Goal: Find contact information: Find contact information

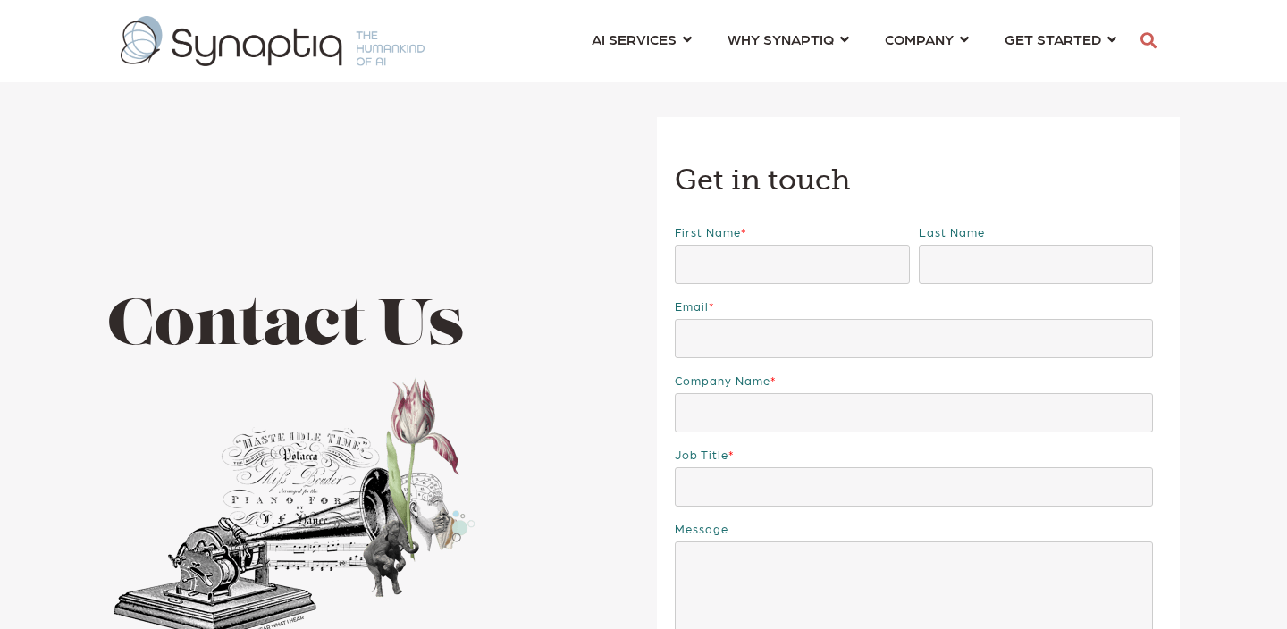
scroll to position [0, 8]
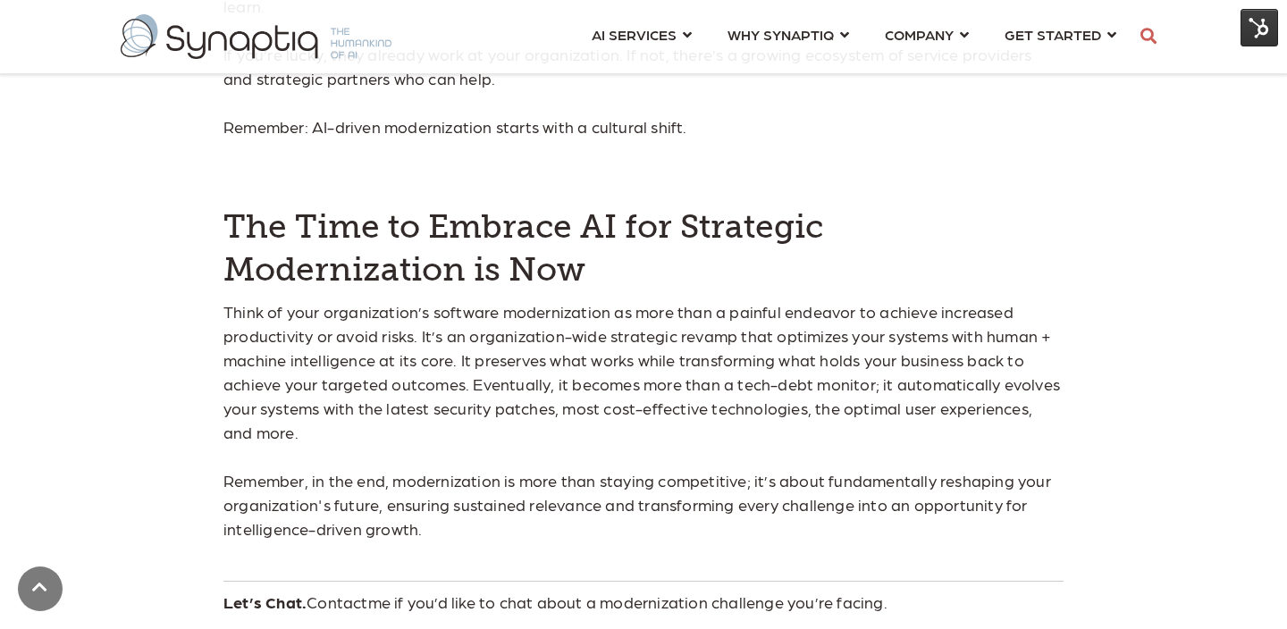
scroll to position [13567, 0]
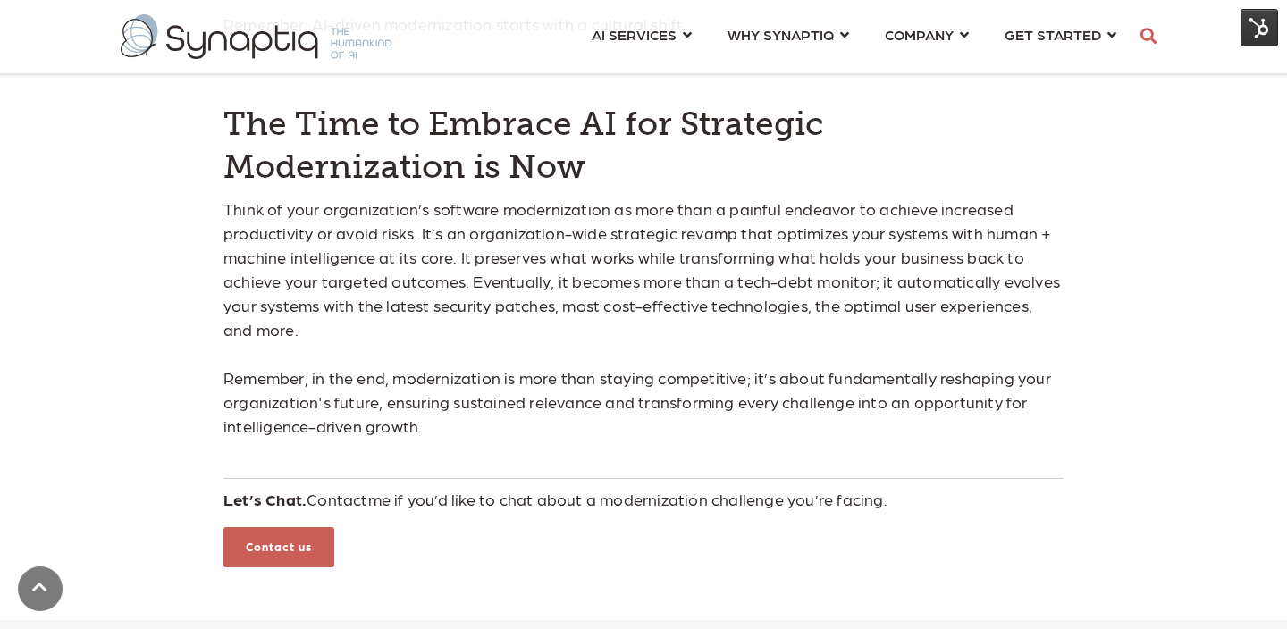
scroll to position [13693, 0]
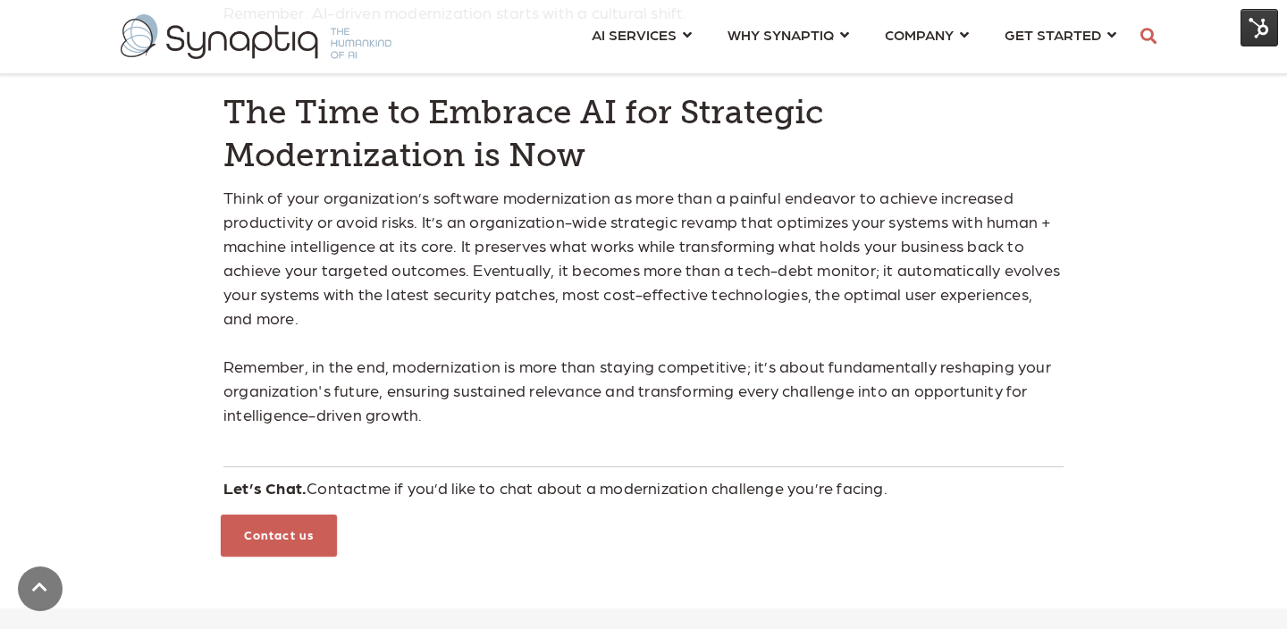
click at [323, 515] on div "Contact us" at bounding box center [279, 536] width 116 height 42
click at [311, 527] on link "Contact us" at bounding box center [279, 534] width 70 height 14
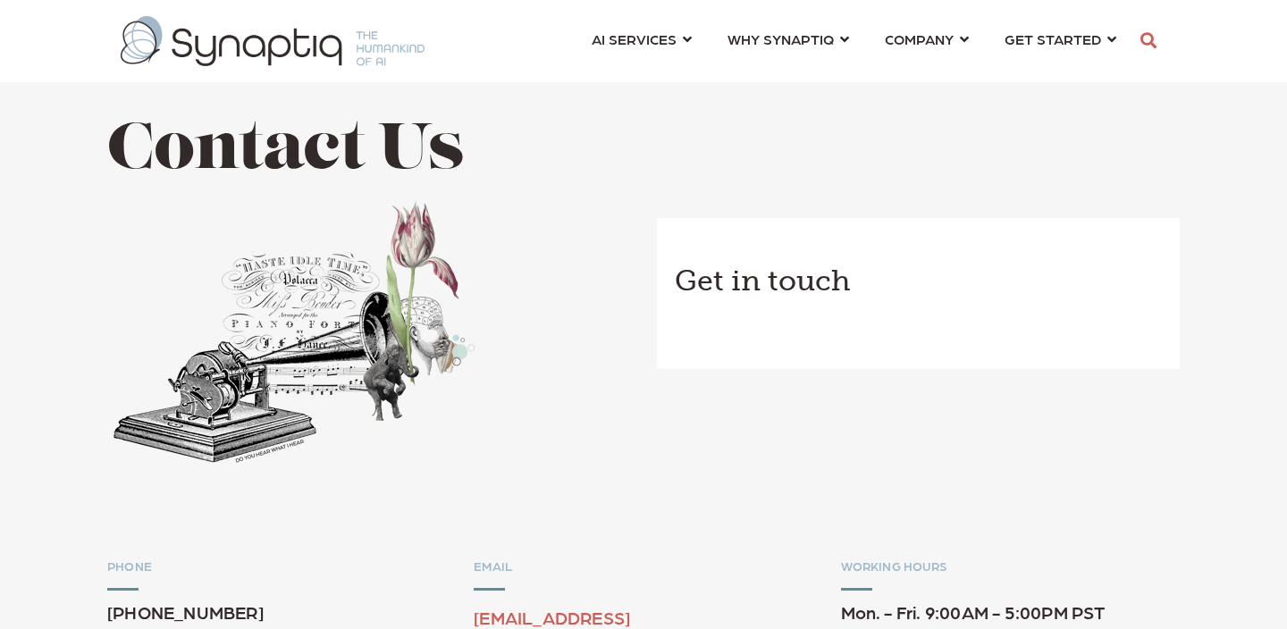
scroll to position [0, 8]
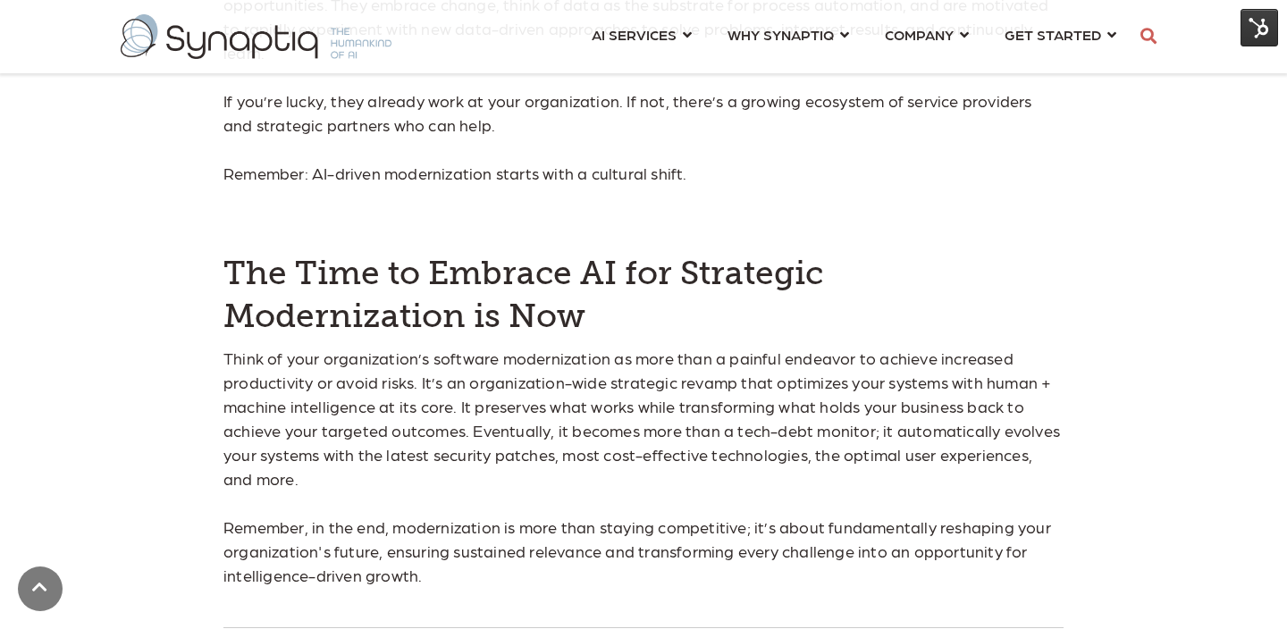
scroll to position [13624, 0]
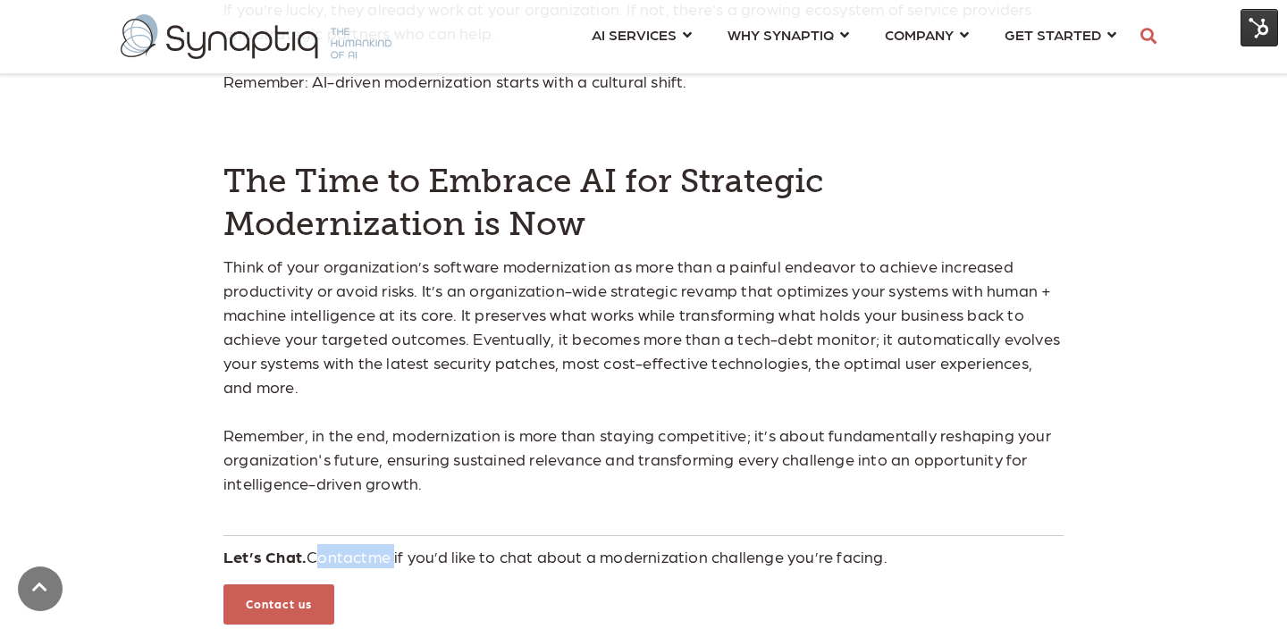
drag, startPoint x: 394, startPoint y: 419, endPoint x: 310, endPoint y: 420, distance: 84.0
click at [310, 544] on p "Let’s Chat. Contact me if you’d like to chat about a modernization challenge yo…" at bounding box center [643, 556] width 840 height 24
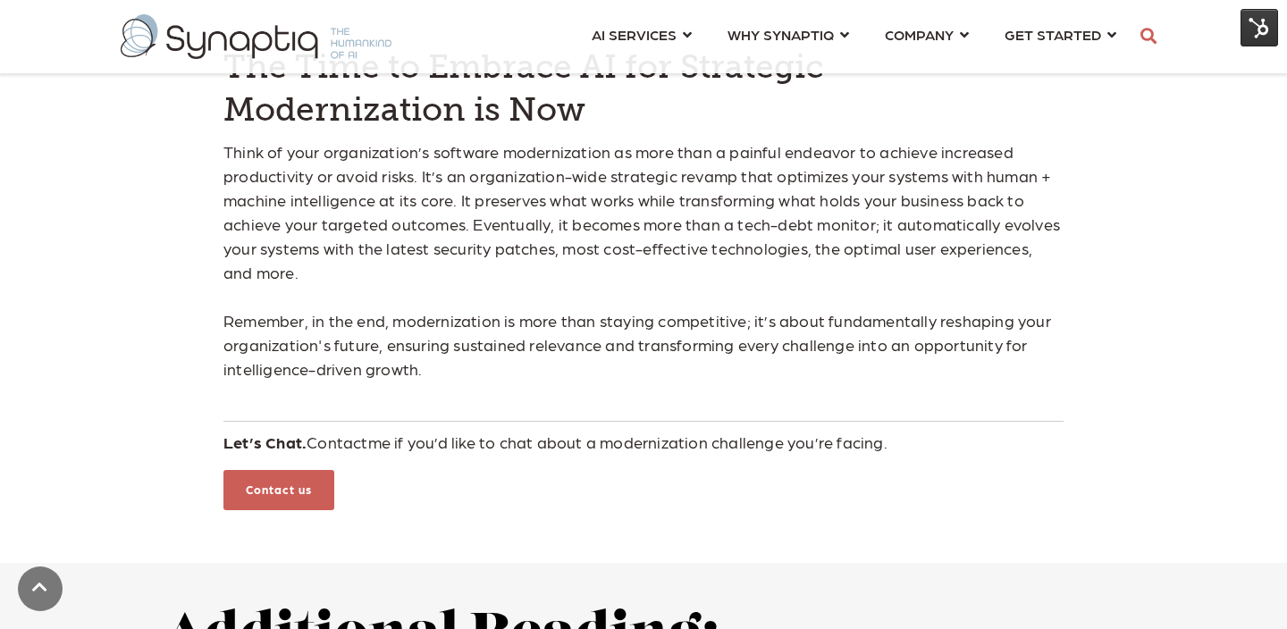
scroll to position [13693, 0]
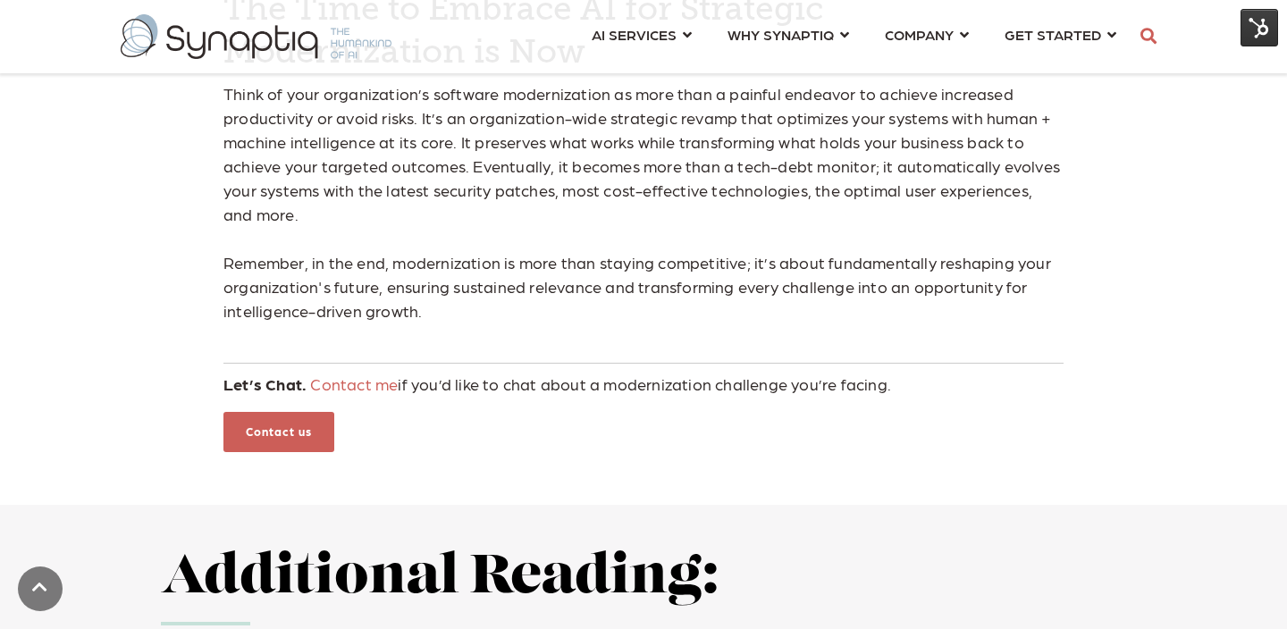
scroll to position [13728, 0]
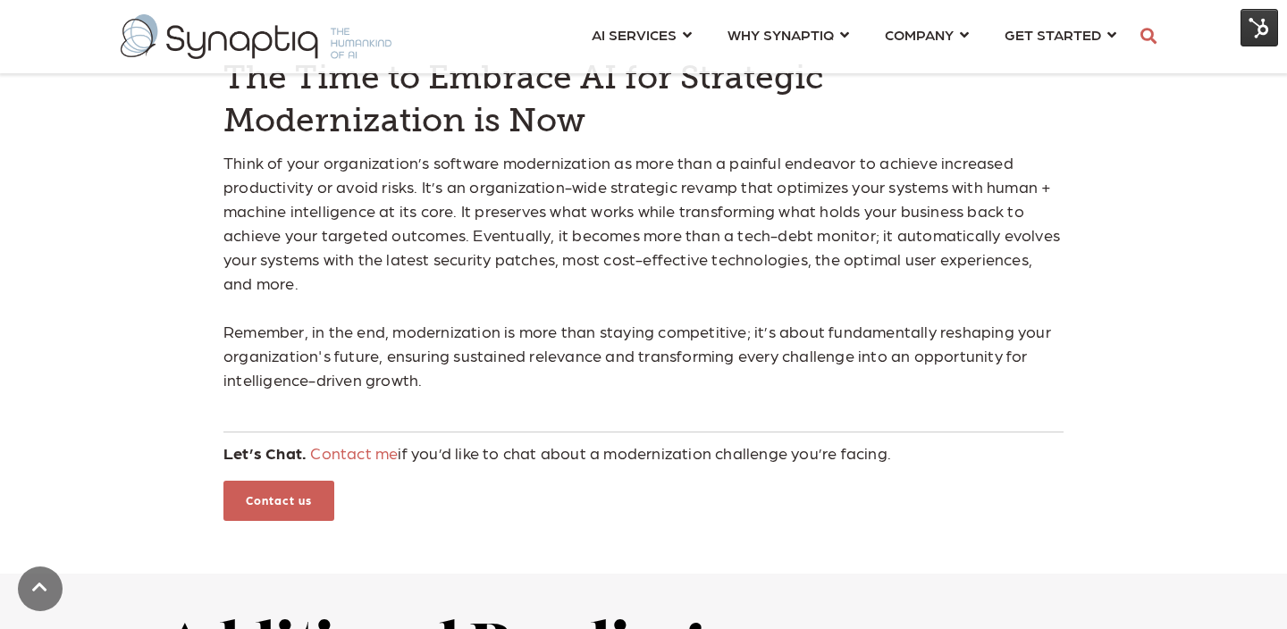
click at [354, 443] on link "Contact me" at bounding box center [354, 452] width 88 height 19
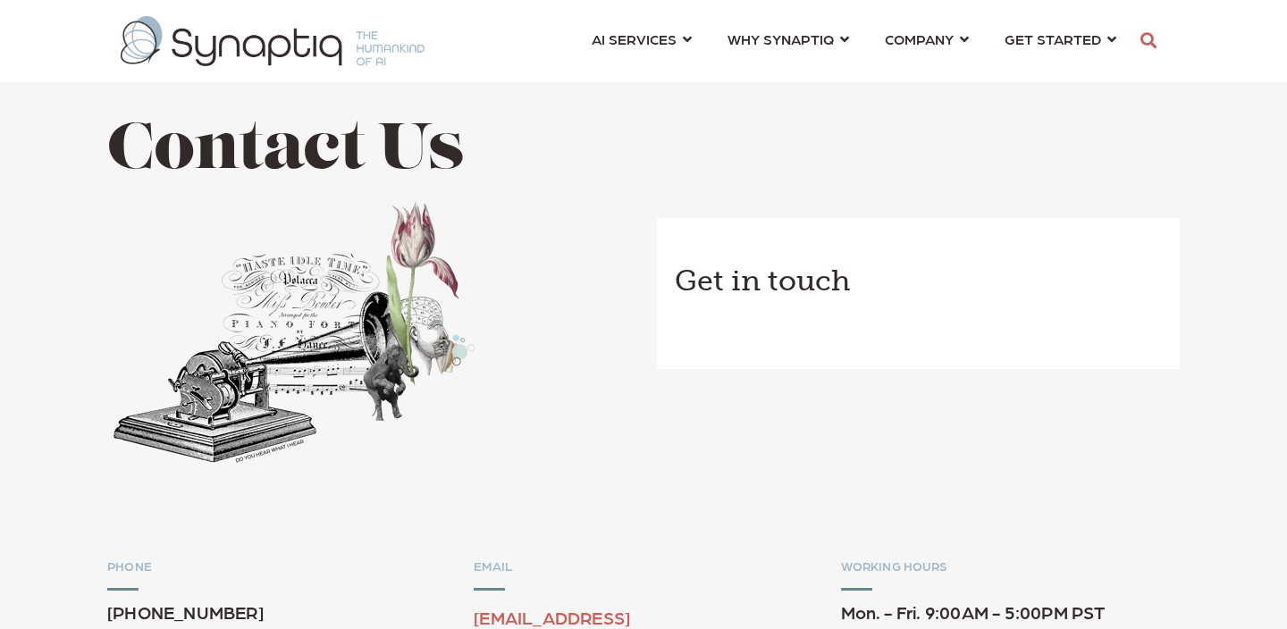
scroll to position [0, 8]
